Goal: Transaction & Acquisition: Subscribe to service/newsletter

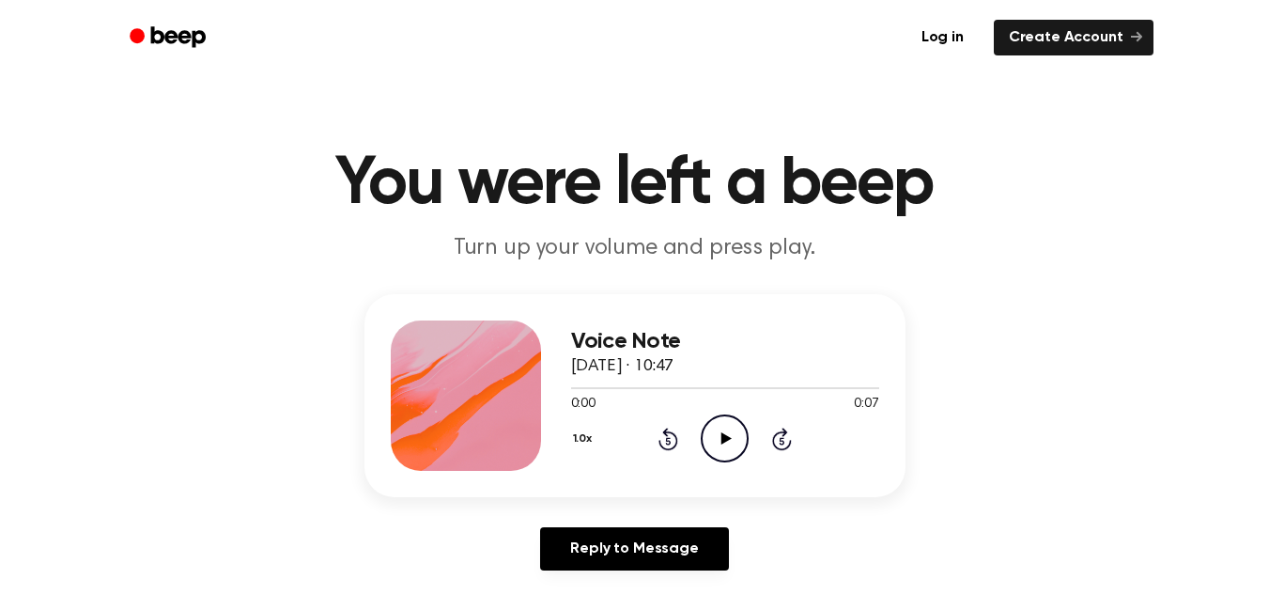
click at [720, 433] on icon "Play Audio" at bounding box center [725, 438] width 48 height 48
click at [719, 433] on icon "Play Audio" at bounding box center [725, 438] width 48 height 48
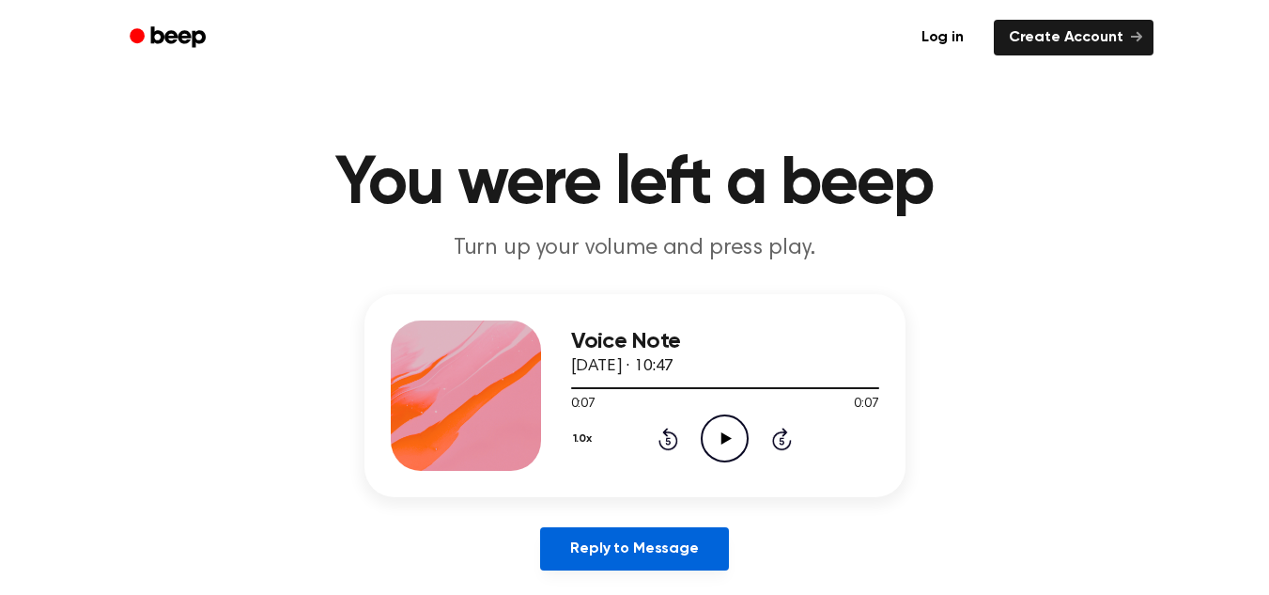
click at [652, 527] on link "Reply to Message" at bounding box center [634, 548] width 188 height 43
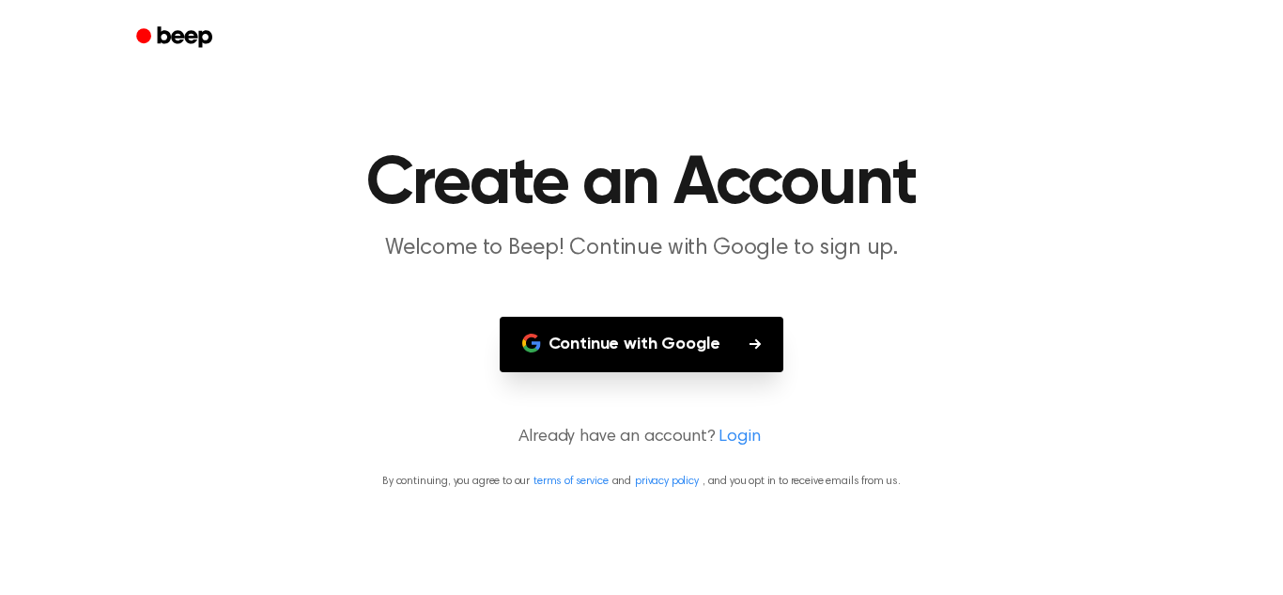
click at [688, 331] on button "Continue with Google" at bounding box center [642, 344] width 285 height 55
click at [589, 350] on button "Continue with Google" at bounding box center [642, 344] width 285 height 55
